Goal: Information Seeking & Learning: Check status

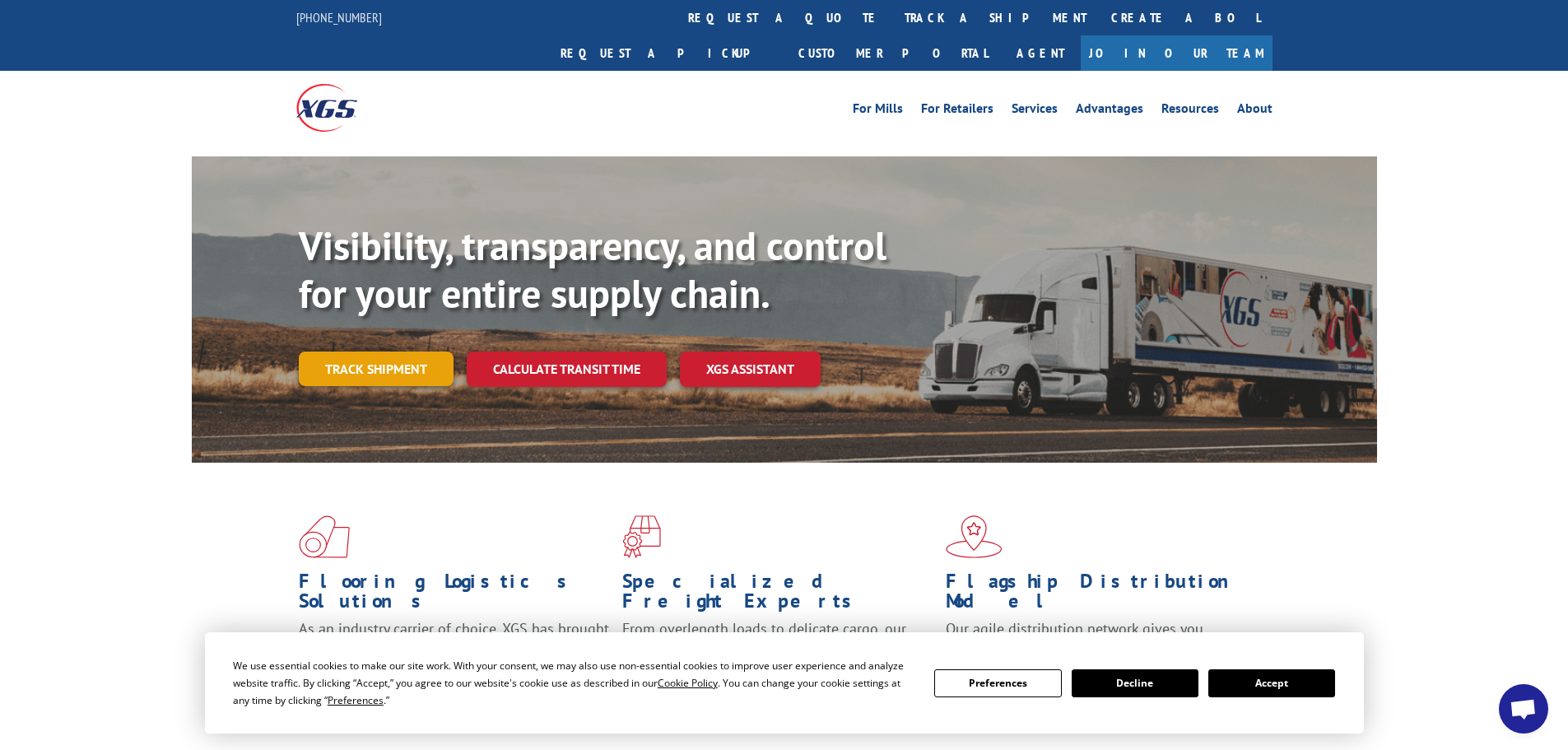
click at [371, 351] on link "Track shipment" at bounding box center [376, 368] width 155 height 34
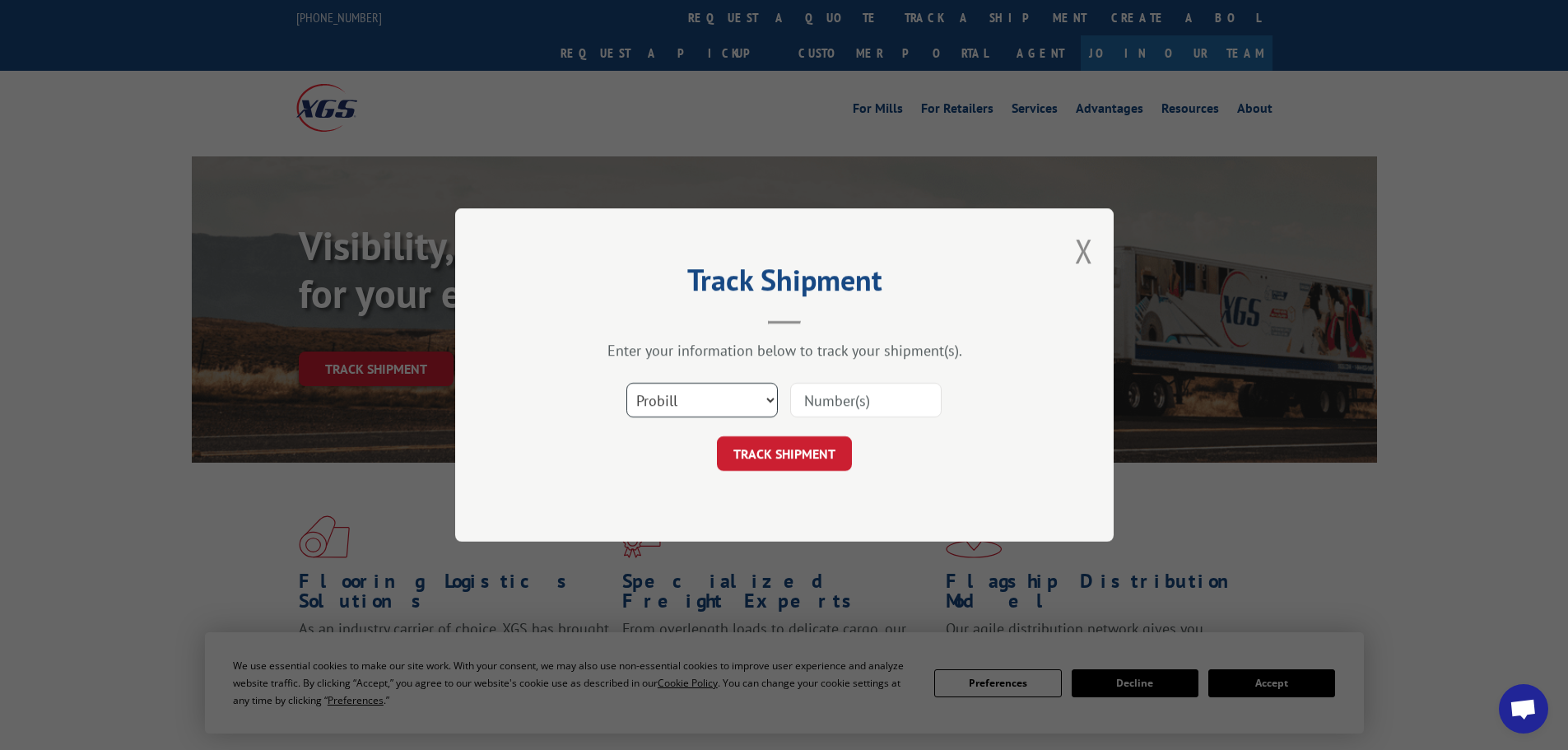
click at [707, 402] on select "Select category... Probill BOL PO" at bounding box center [702, 400] width 152 height 34
select select "bol"
click at [626, 383] on select "Select category... Probill BOL PO" at bounding box center [702, 400] width 152 height 34
click at [823, 397] on input at bounding box center [865, 400] width 152 height 34
paste input "6100053084"
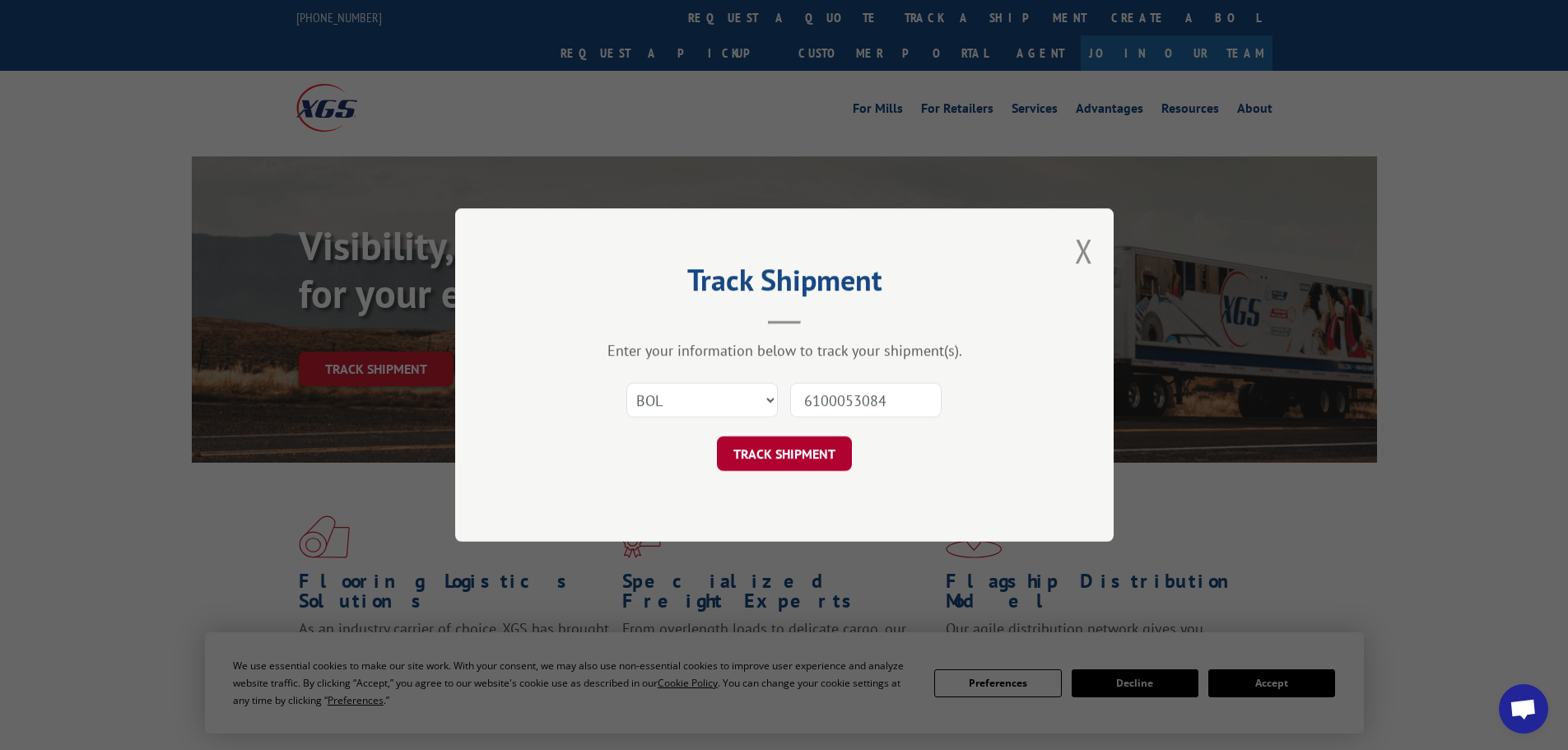
type input "6100053084"
click at [794, 456] on button "TRACK SHIPMENT" at bounding box center [784, 453] width 135 height 34
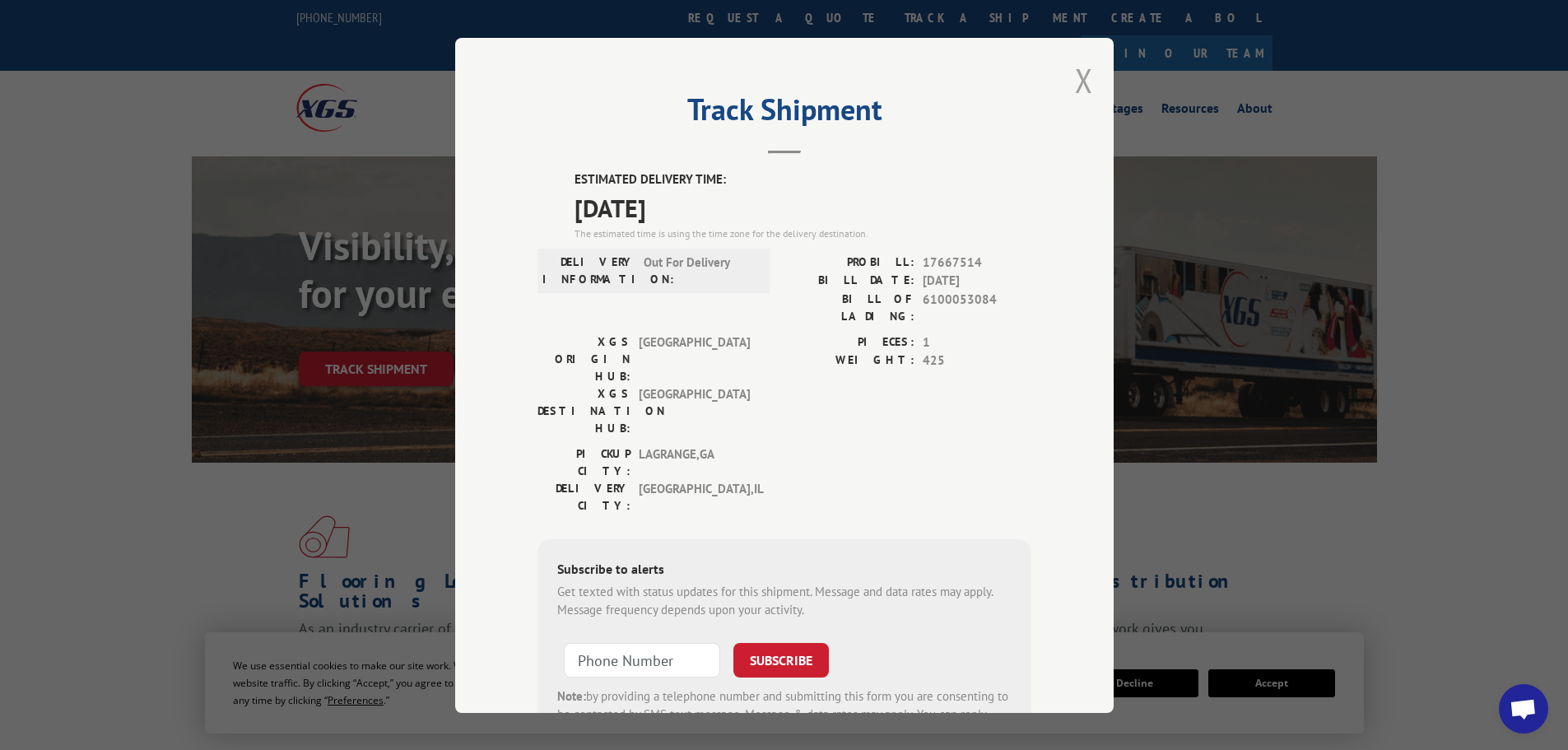
click at [1082, 78] on button "Close modal" at bounding box center [1084, 81] width 18 height 44
